Goal: Navigation & Orientation: Find specific page/section

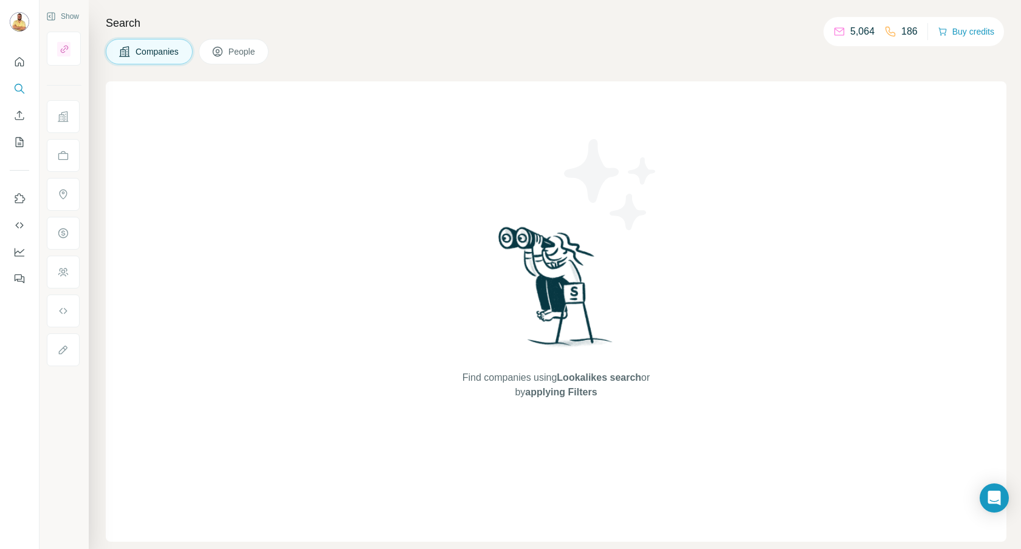
click at [512, 87] on div "Find companies using Lookalikes search or by applying Filters" at bounding box center [556, 311] width 219 height 461
click at [250, 43] on button "People" at bounding box center [234, 52] width 70 height 26
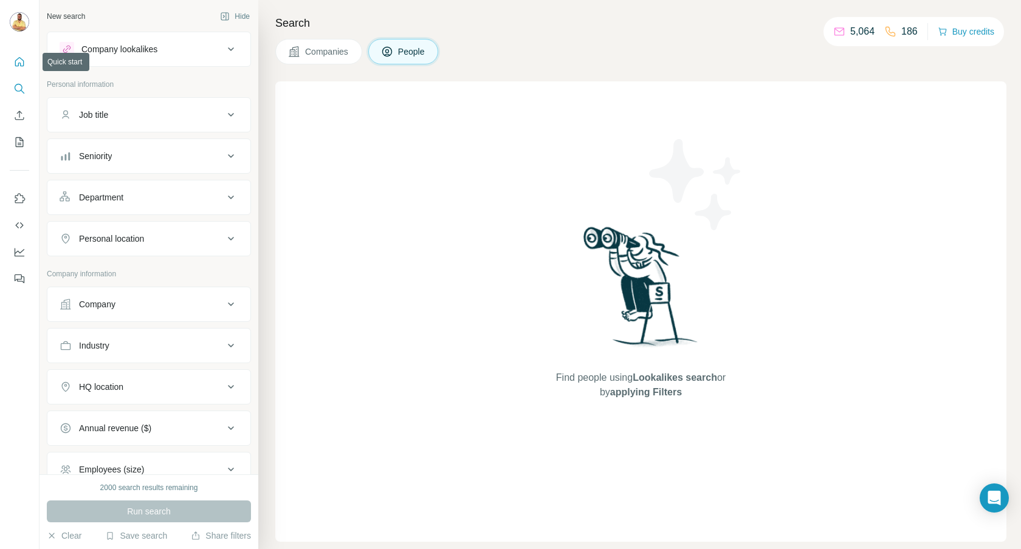
click at [29, 68] on div at bounding box center [19, 167] width 39 height 246
click at [16, 61] on icon "Quick start" at bounding box center [19, 62] width 12 height 12
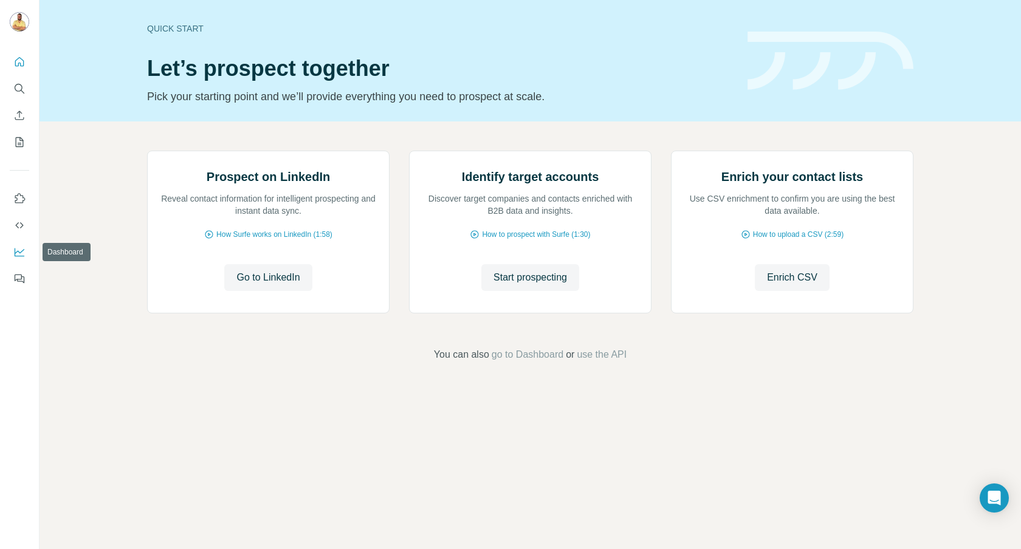
click at [22, 244] on button "Dashboard" at bounding box center [19, 252] width 19 height 22
